Goal: Transaction & Acquisition: Purchase product/service

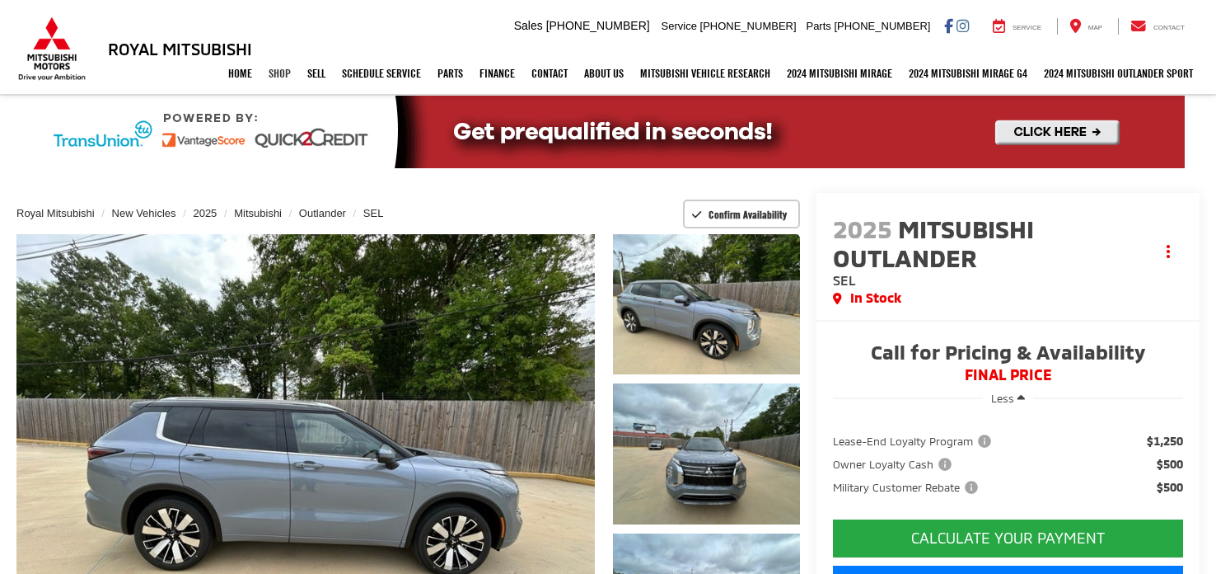
click at [272, 75] on link "Shop" at bounding box center [279, 73] width 39 height 41
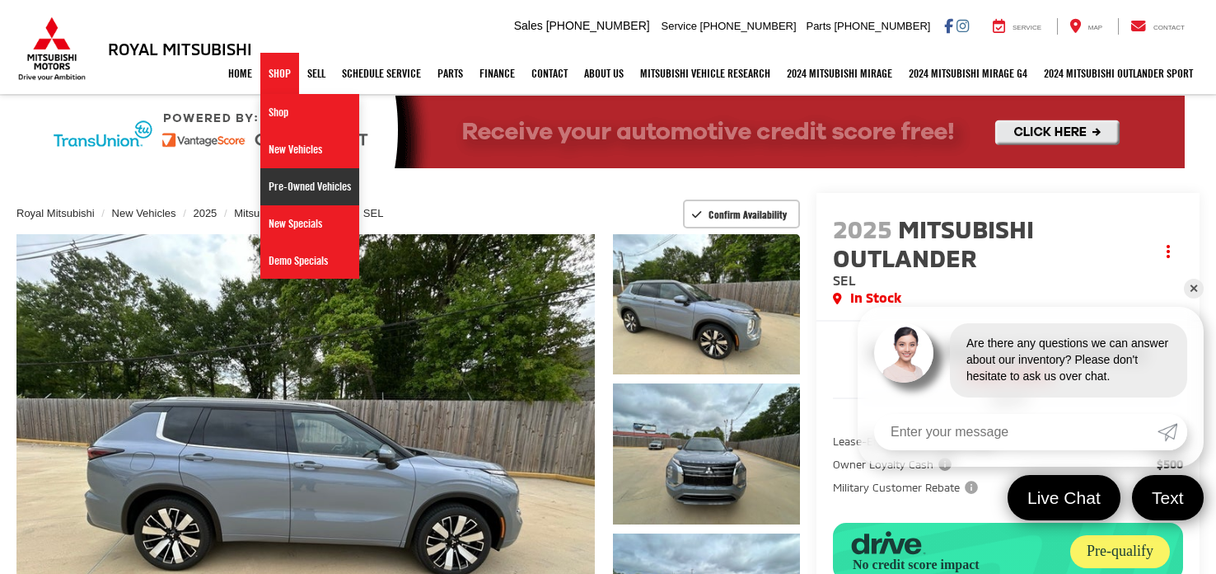
click at [279, 182] on link "Pre-Owned Vehicles" at bounding box center [309, 186] width 99 height 37
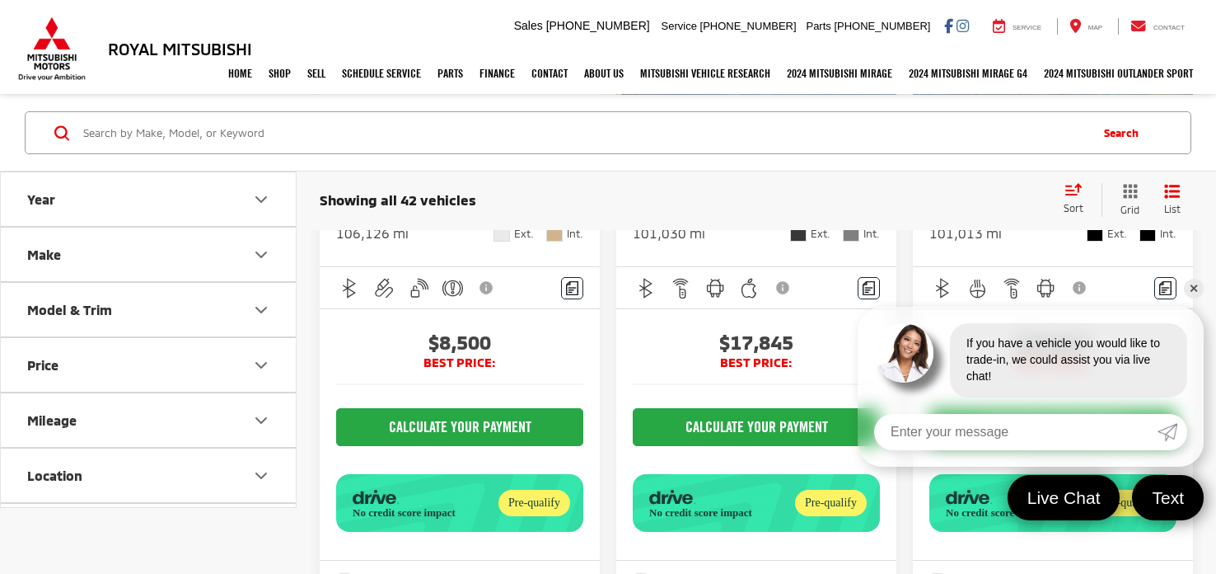
scroll to position [2604, 0]
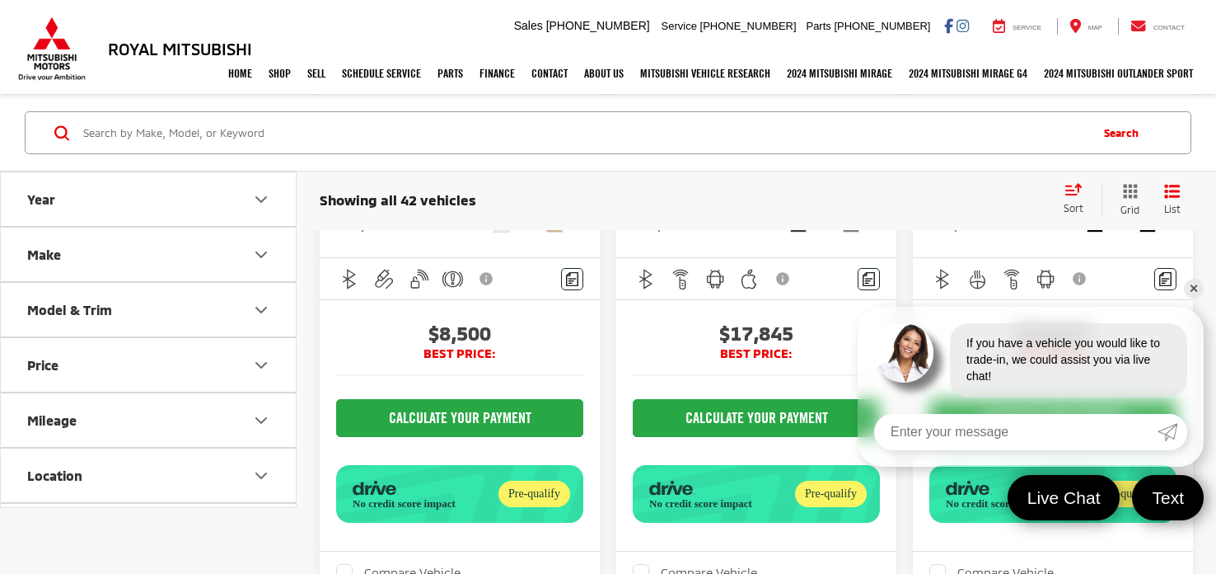
click at [1199, 287] on link "✕" at bounding box center [1194, 289] width 20 height 20
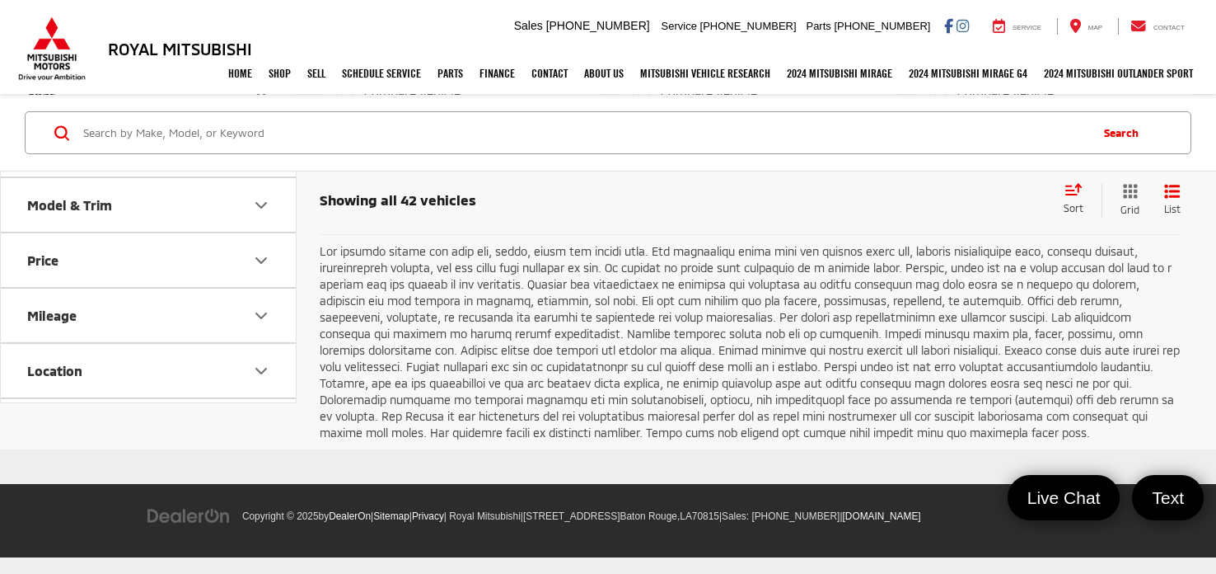
scroll to position [6291, 0]
click at [958, 209] on link "2" at bounding box center [971, 195] width 26 height 30
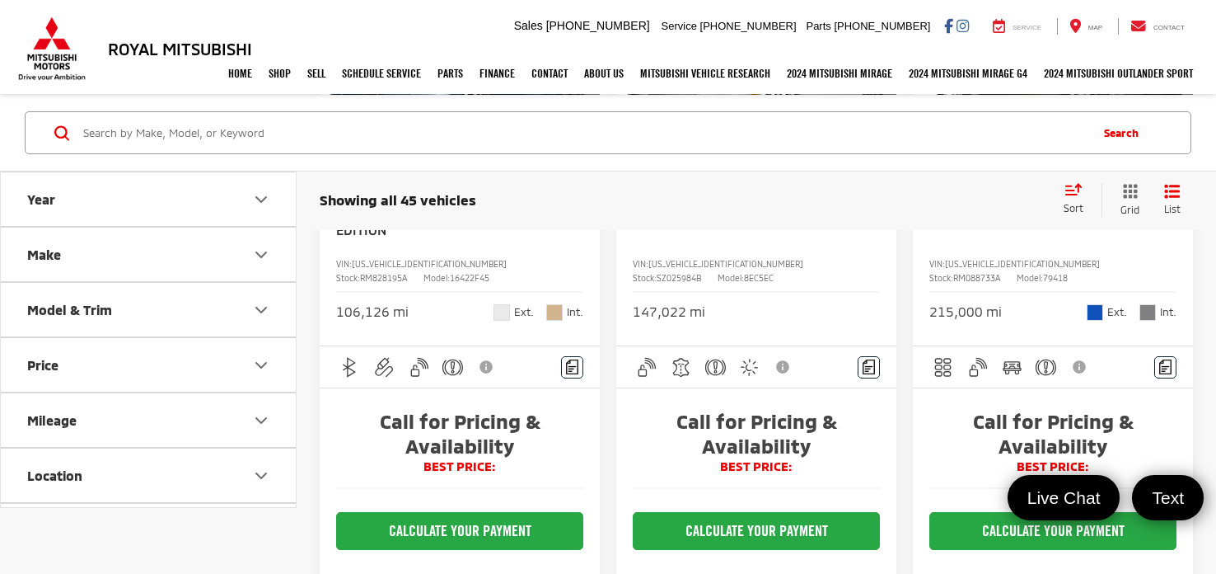
scroll to position [4888, 0]
